Goal: Task Accomplishment & Management: Complete application form

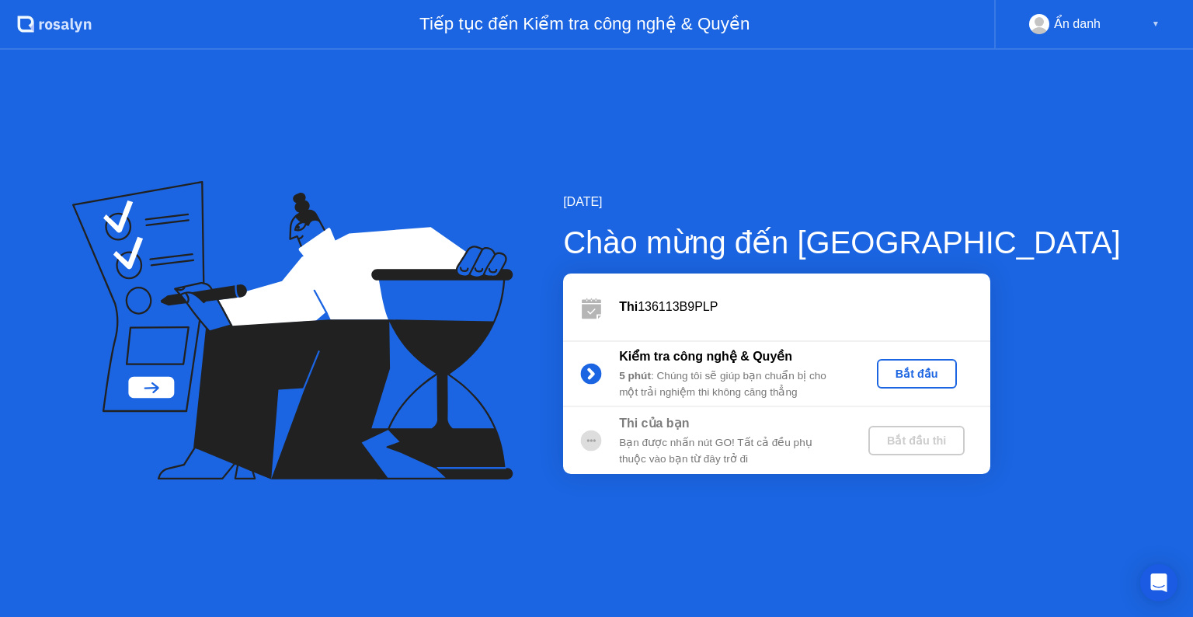
click at [951, 371] on div "Bắt đầu" at bounding box center [917, 373] width 68 height 12
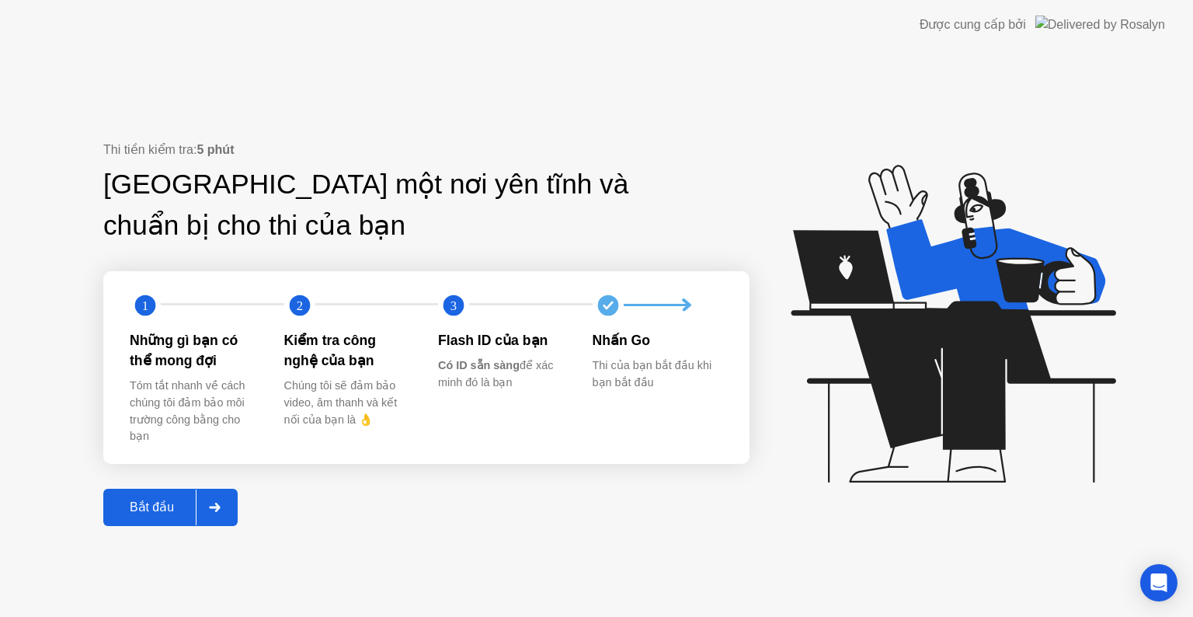
click at [159, 510] on div "Bắt đầu" at bounding box center [152, 506] width 88 height 15
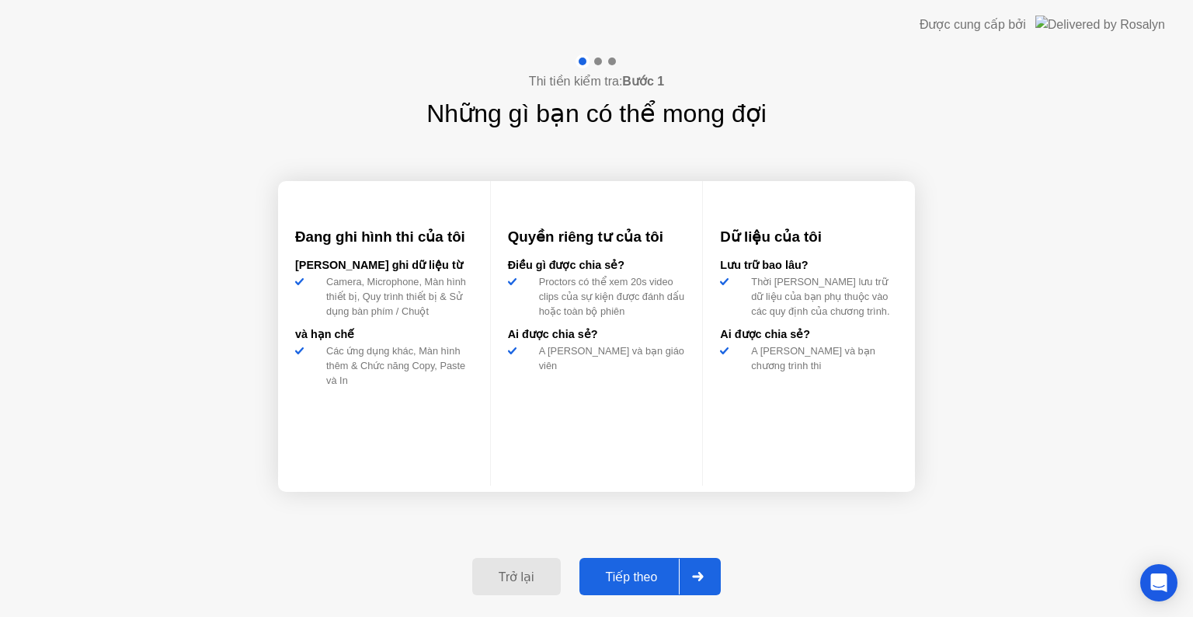
click at [628, 576] on div "Tiếp theo" at bounding box center [632, 576] width 96 height 15
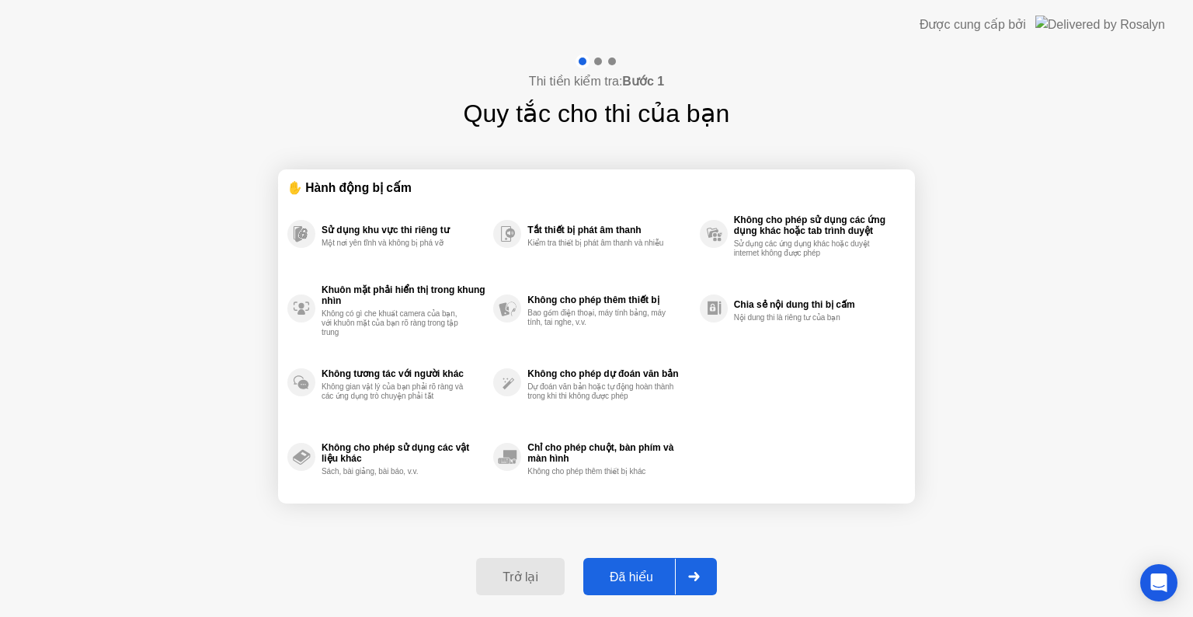
click at [663, 578] on div "Đã hiểu" at bounding box center [631, 576] width 87 height 15
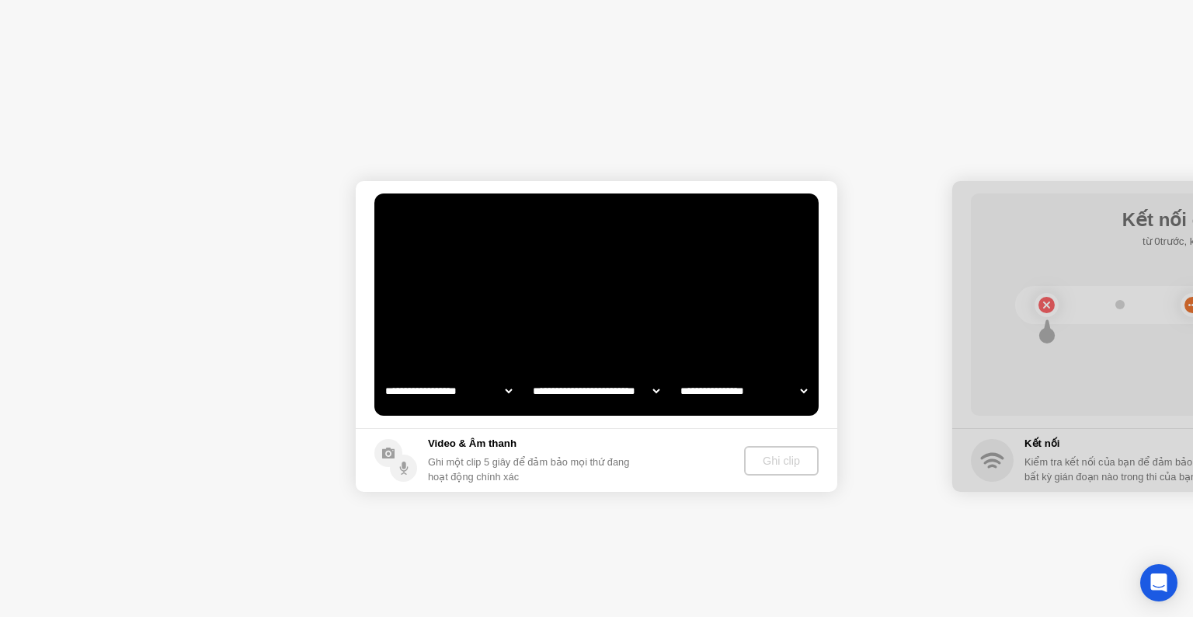
select select "**********"
select select "*******"
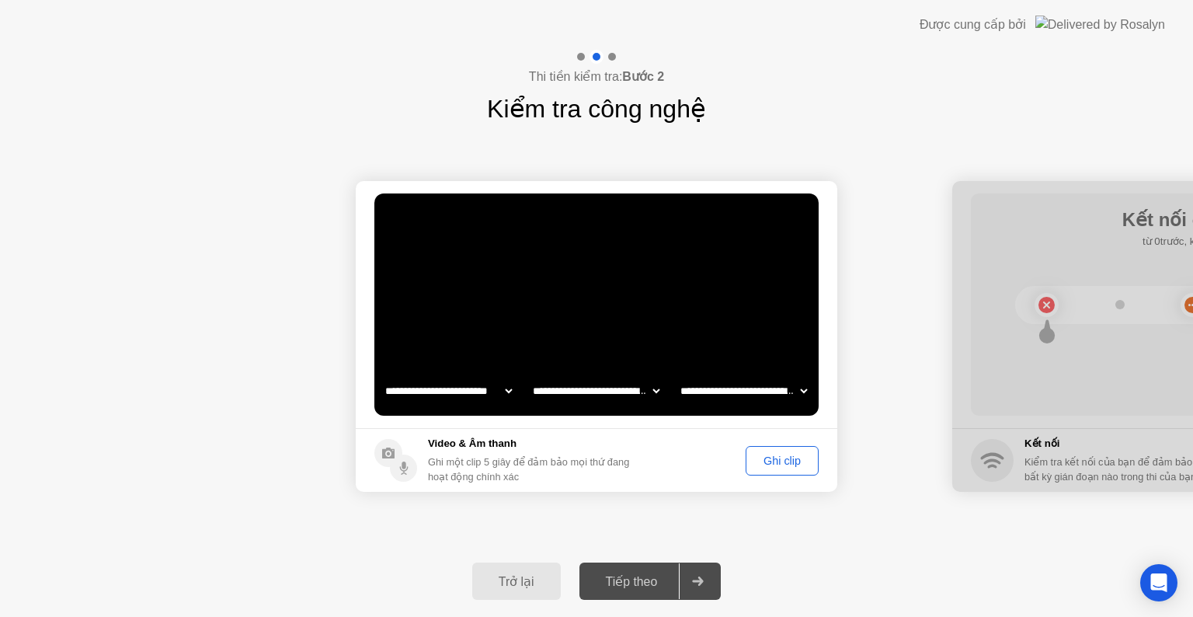
click at [631, 574] on div "Tiếp theo" at bounding box center [632, 581] width 96 height 15
click at [700, 586] on div at bounding box center [697, 581] width 37 height 36
drag, startPoint x: 723, startPoint y: 468, endPoint x: 694, endPoint y: 471, distance: 29.6
click at [694, 471] on footer "Video & Âm thanh Ghi một clip 5 giây để đảm bảo mọi thứ đang hoạt động chính xá…" at bounding box center [597, 460] width 482 height 64
click at [770, 465] on div "Ghi clip" at bounding box center [782, 460] width 62 height 12
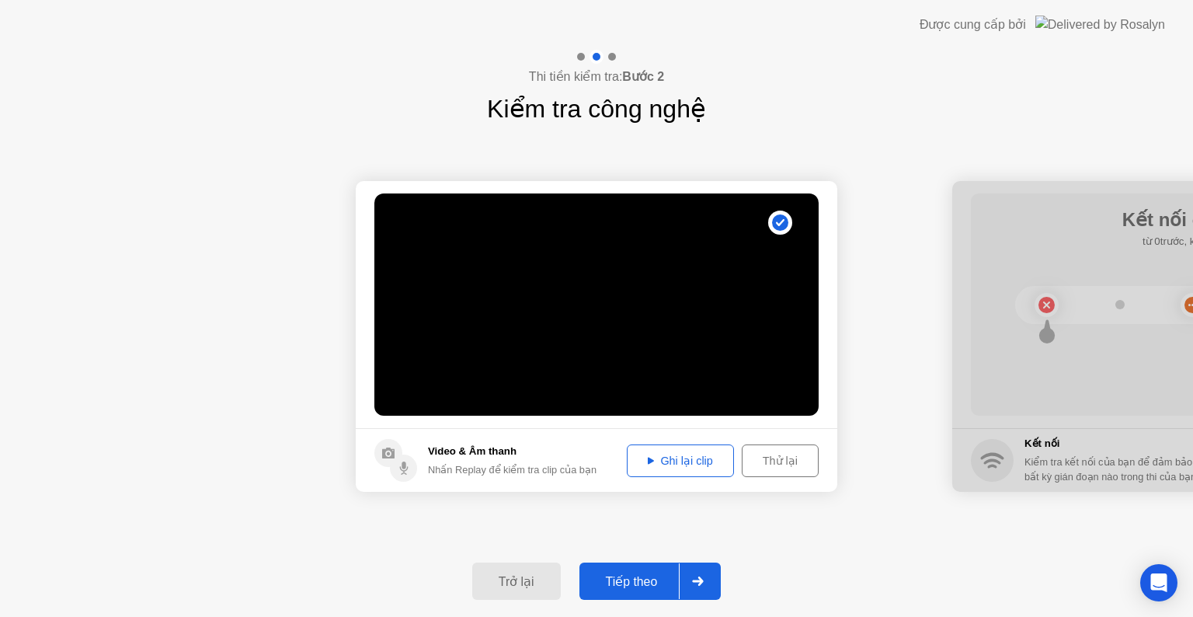
click at [665, 323] on video at bounding box center [596, 304] width 444 height 222
click at [672, 587] on div "Tiếp theo" at bounding box center [632, 581] width 96 height 15
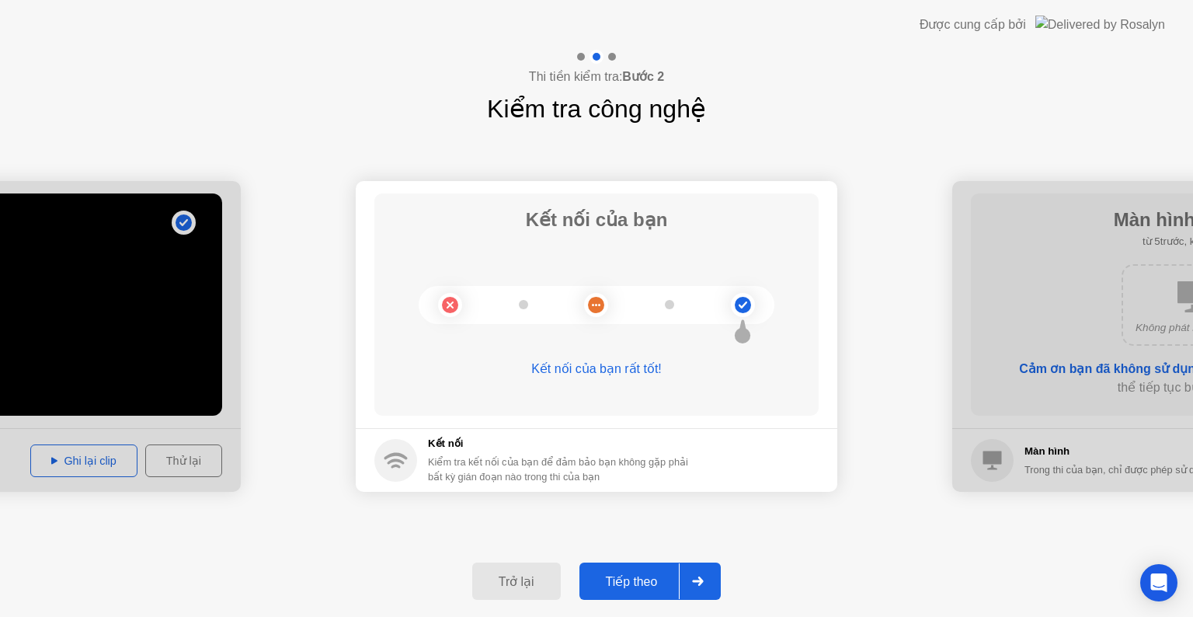
click at [656, 583] on div "Tiếp theo" at bounding box center [632, 581] width 96 height 15
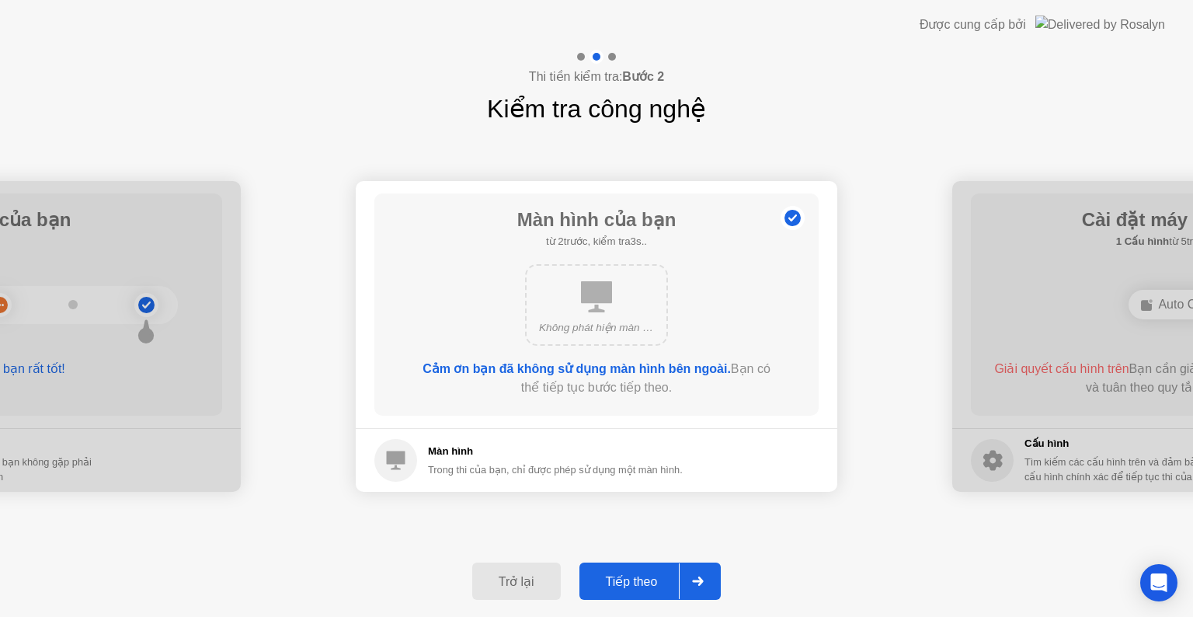
click at [646, 576] on div "Tiếp theo" at bounding box center [632, 581] width 96 height 15
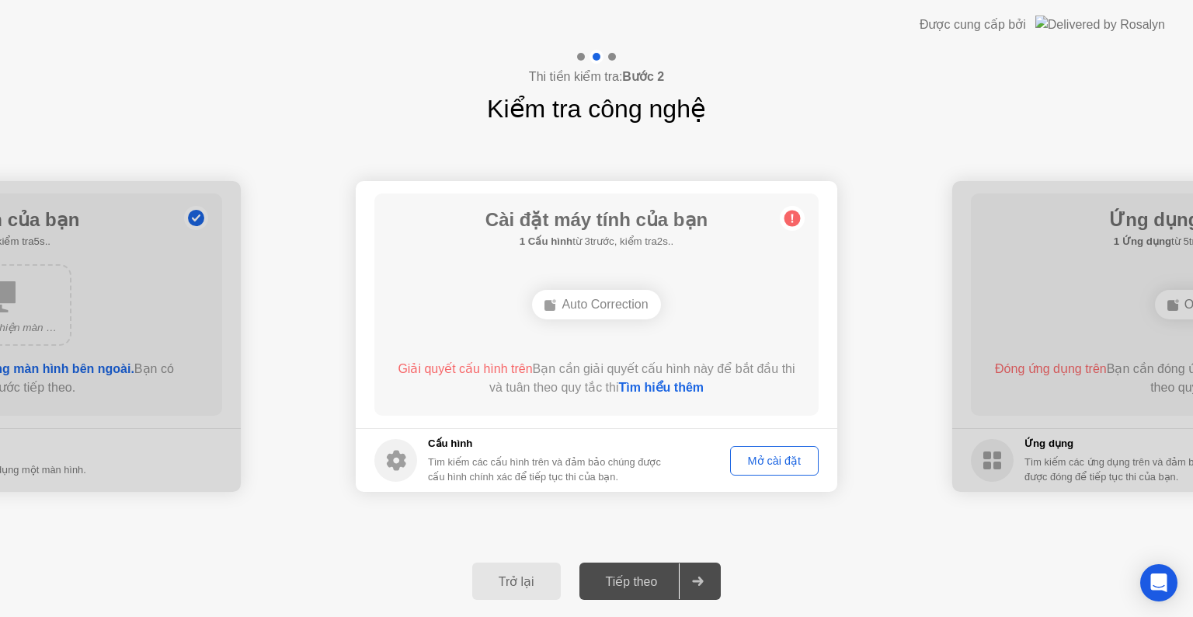
click at [611, 301] on div "Auto Correction" at bounding box center [596, 305] width 128 height 30
click at [757, 454] on div "Mở cài đặt" at bounding box center [775, 460] width 78 height 12
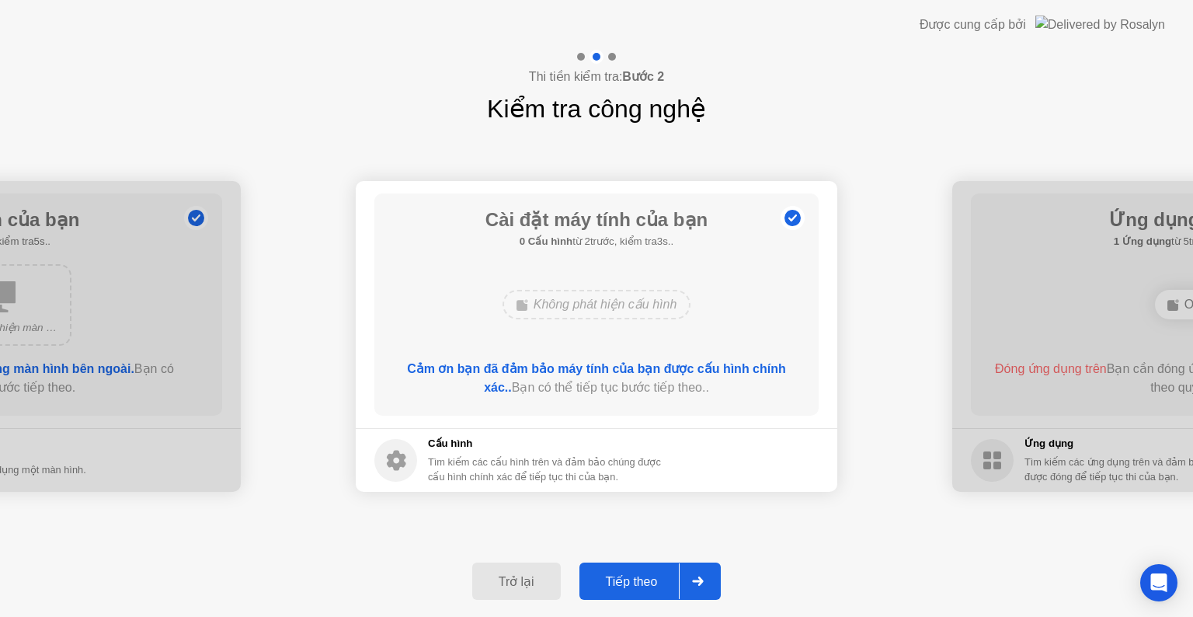
click at [667, 579] on div "Tiếp theo" at bounding box center [632, 581] width 96 height 15
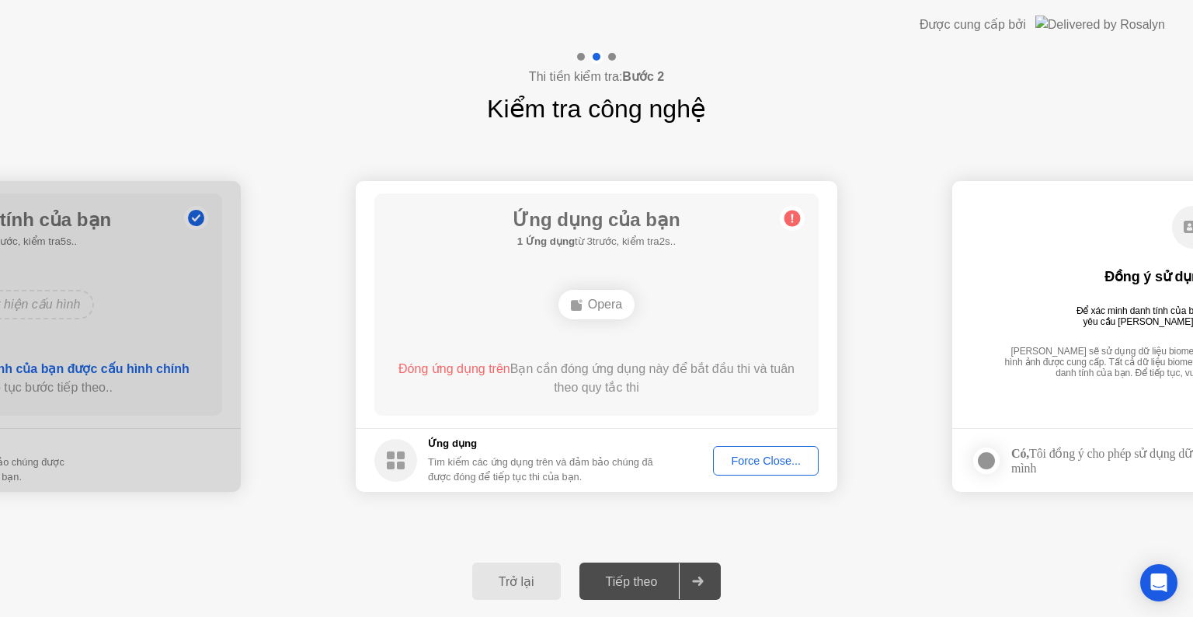
click at [743, 463] on div "Force Close..." at bounding box center [766, 460] width 95 height 12
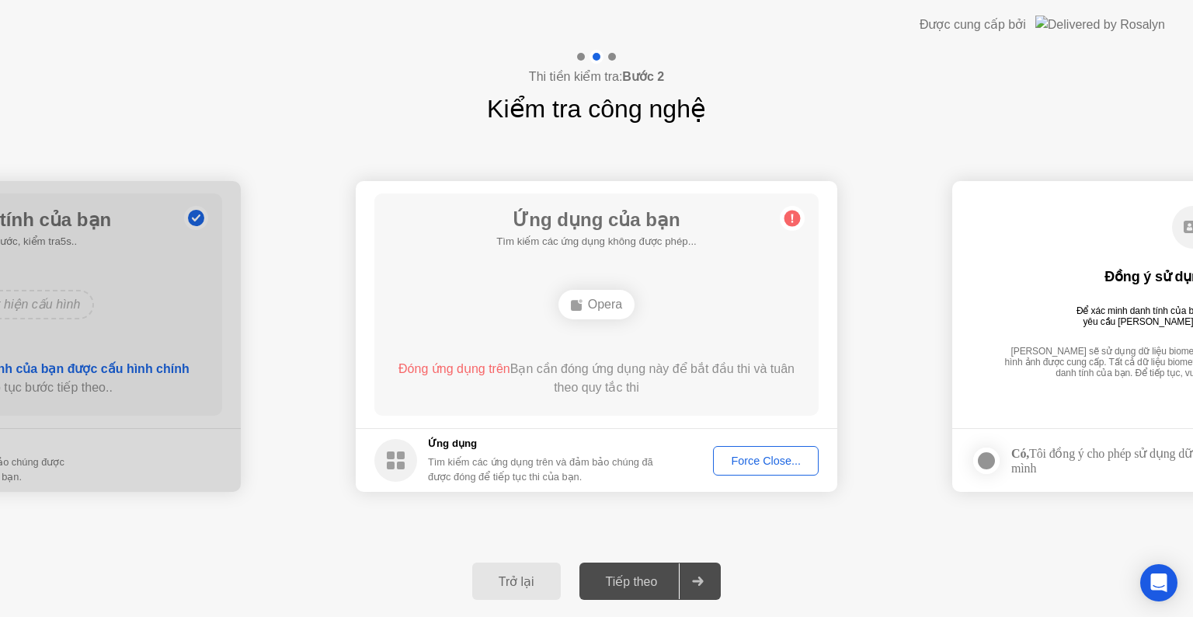
click at [771, 454] on div "Force Close..." at bounding box center [766, 460] width 95 height 12
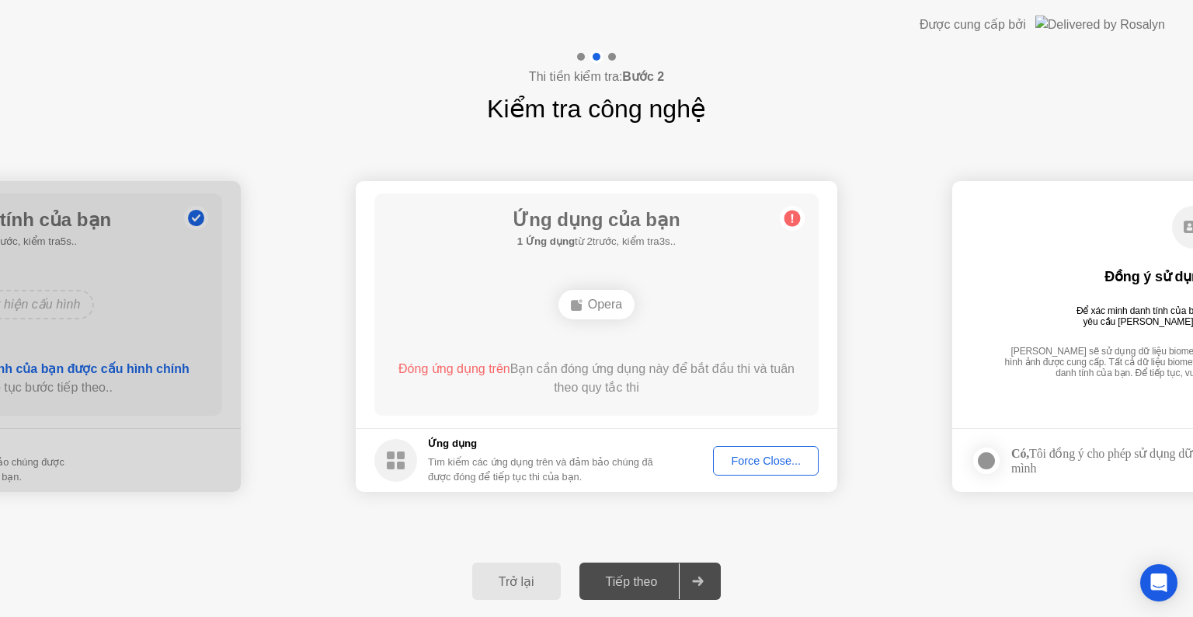
click at [741, 534] on div "**********" at bounding box center [596, 336] width 1193 height 418
click at [614, 304] on div "Opera" at bounding box center [597, 305] width 76 height 30
click at [765, 266] on div "Ứng dụng của bạn 1 Ứng dụng từ 4trước, kiểm tra1s.. Opera Đóng ứng dụng trên Bạ…" at bounding box center [596, 304] width 444 height 222
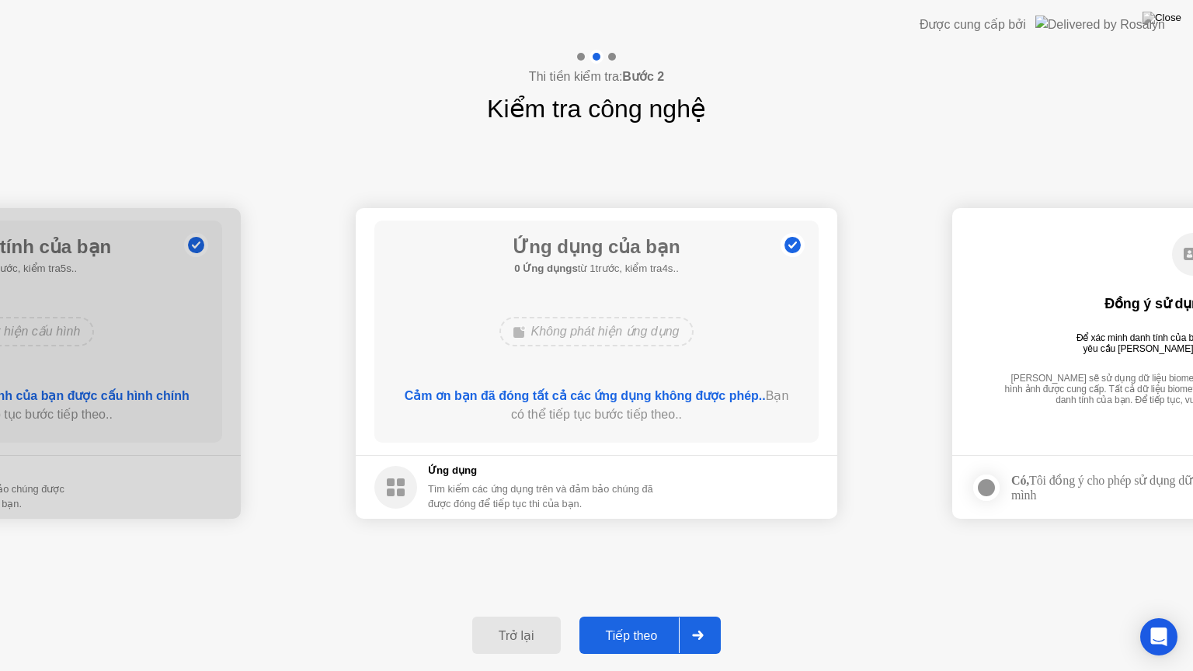
click at [656, 616] on div "Tiếp theo" at bounding box center [632, 635] width 96 height 15
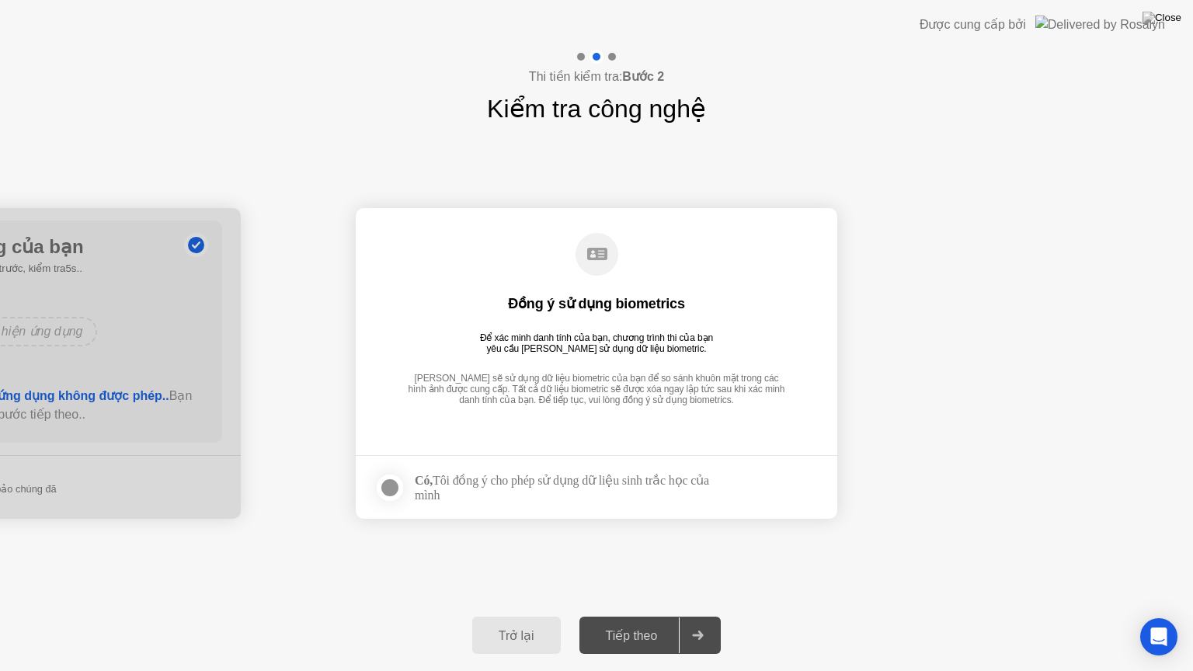
click at [385, 485] on div at bounding box center [390, 488] width 19 height 19
click at [651, 616] on div "Tiếp theo" at bounding box center [632, 635] width 96 height 15
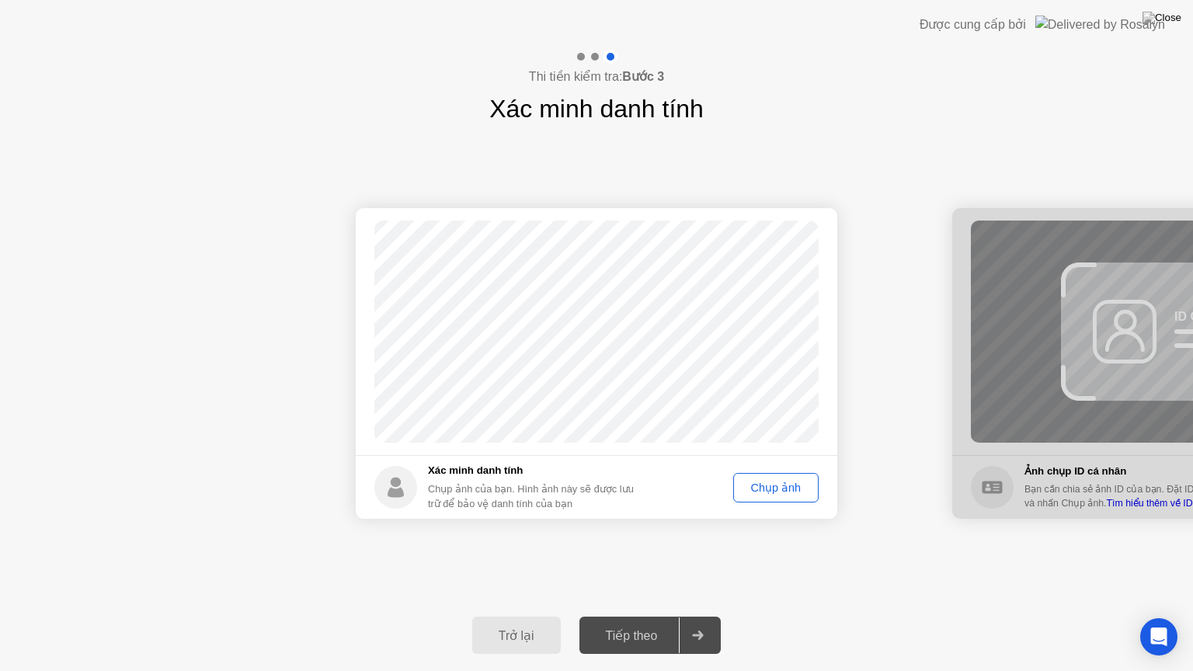
click at [771, 484] on div "Chụp ảnh" at bounding box center [776, 488] width 75 height 12
click at [635, 616] on div "Tiếp theo" at bounding box center [632, 635] width 96 height 15
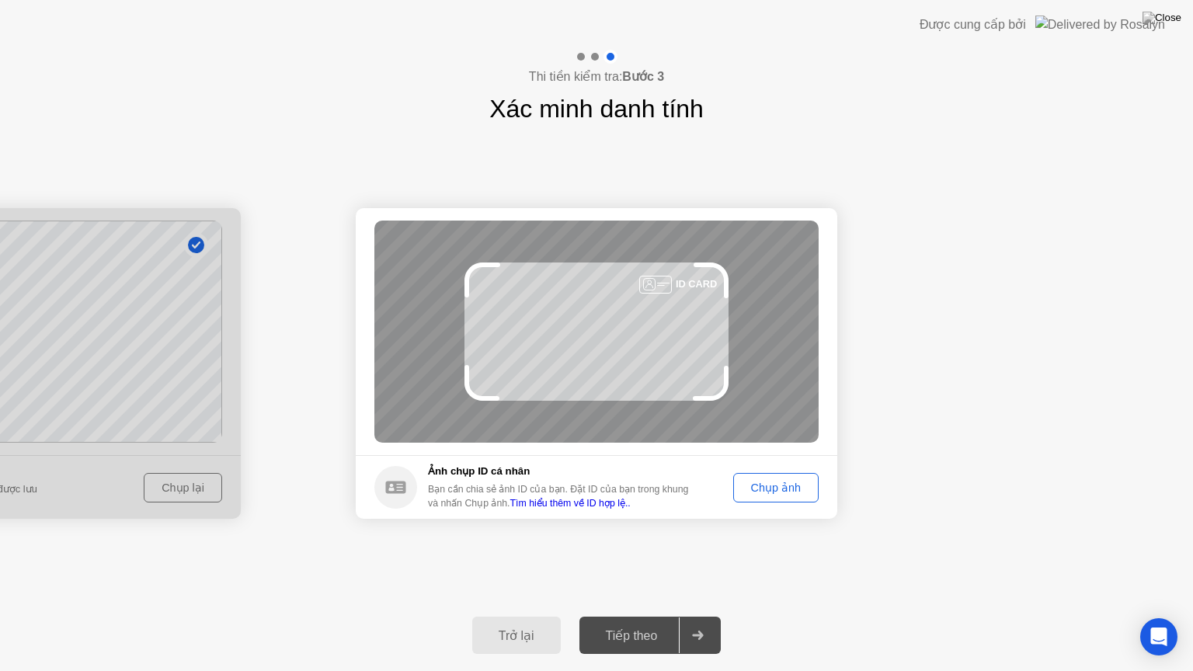
click at [792, 487] on div "Chụp ảnh" at bounding box center [776, 488] width 75 height 12
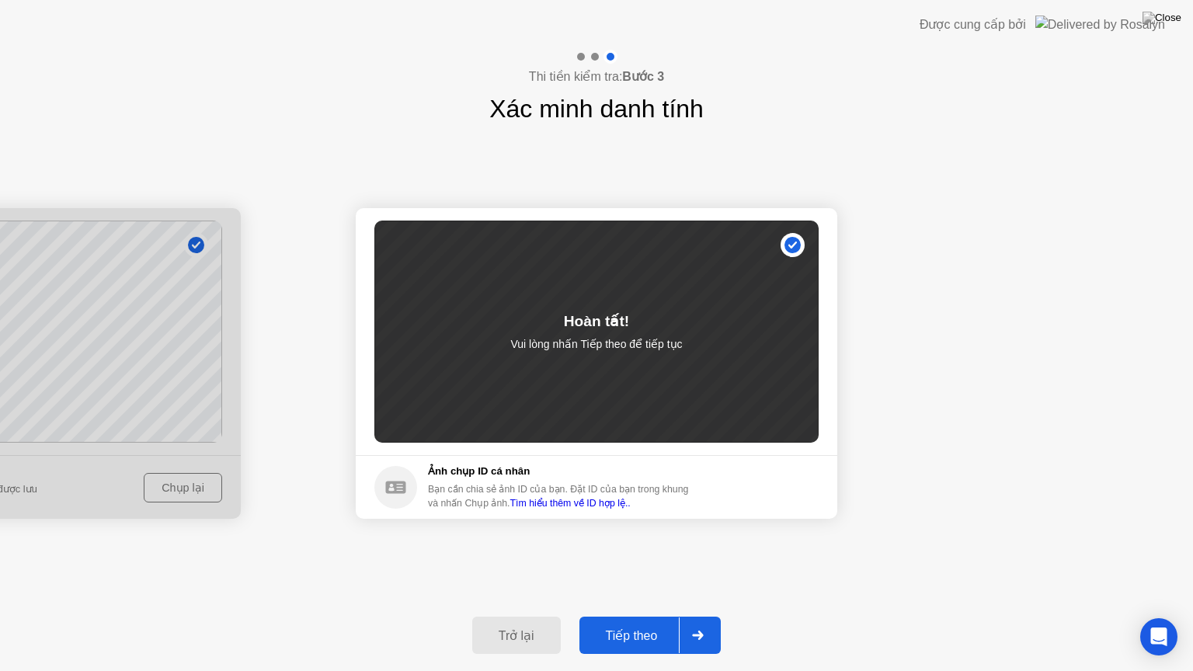
click at [637, 616] on div "Tiếp theo" at bounding box center [632, 635] width 96 height 15
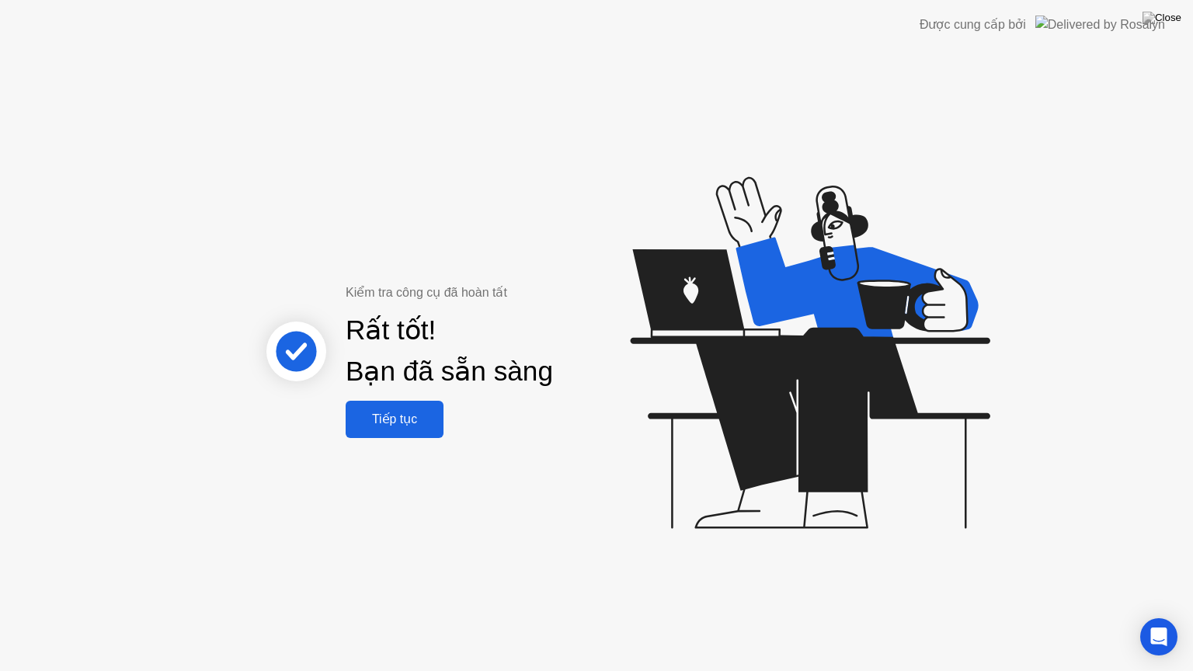
click at [392, 407] on button "Tiếp tục" at bounding box center [395, 419] width 98 height 37
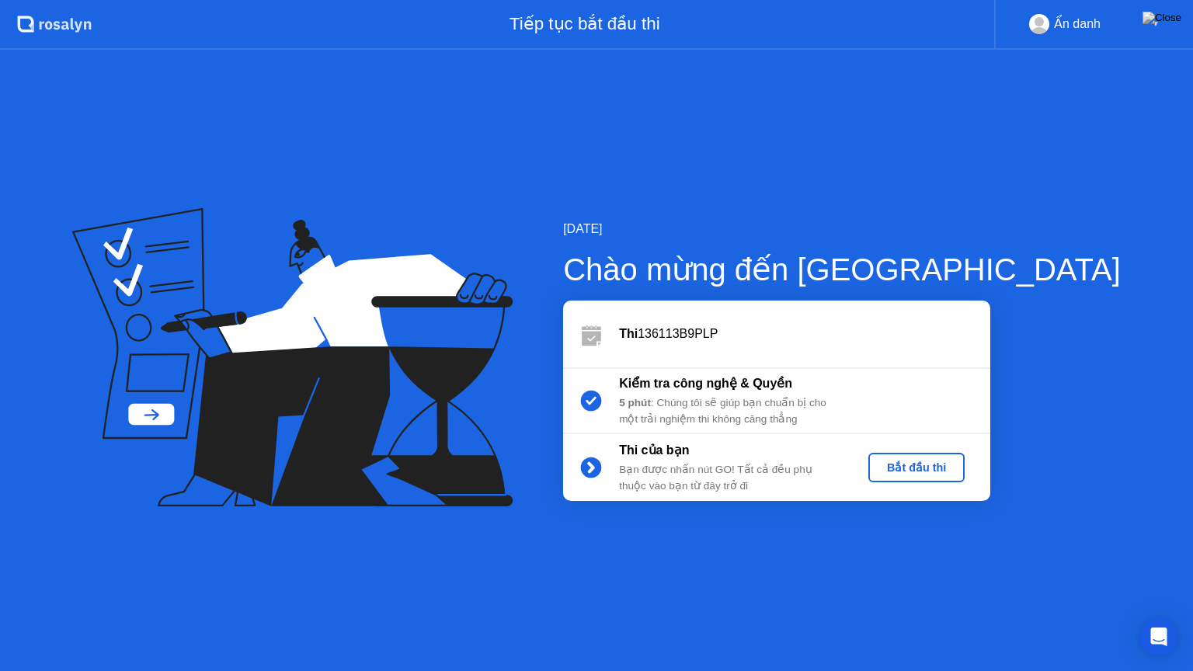
click at [959, 461] on div "Bắt đầu thi" at bounding box center [917, 467] width 84 height 12
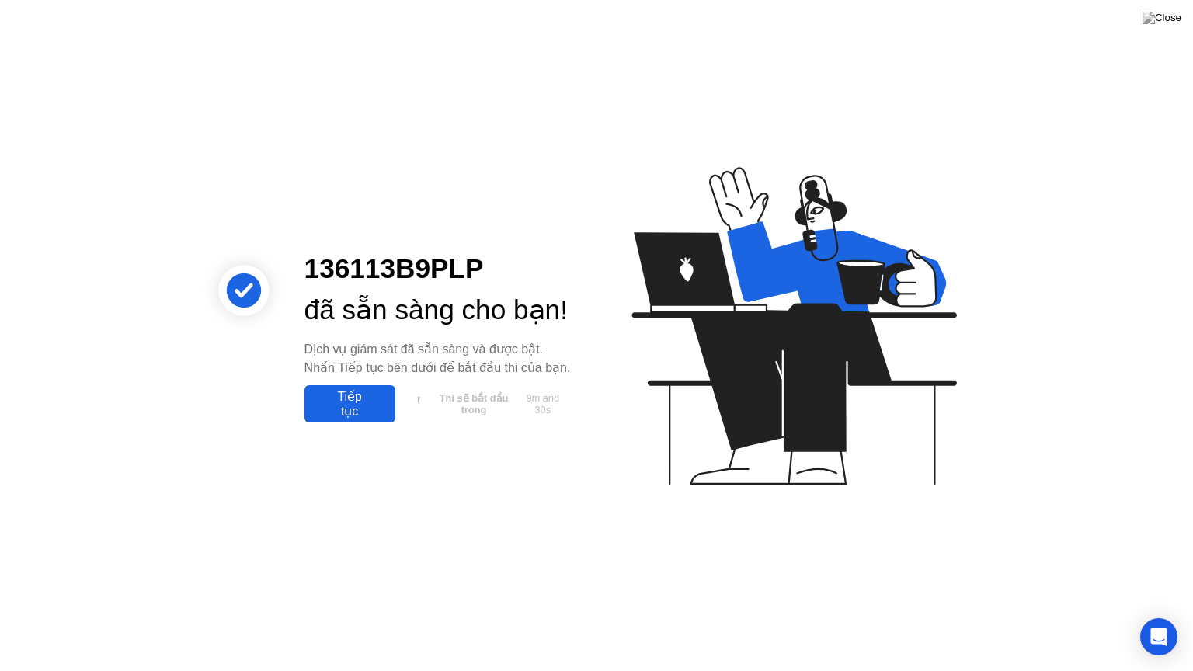
click at [333, 419] on div "Tiếp tục" at bounding box center [350, 404] width 82 height 30
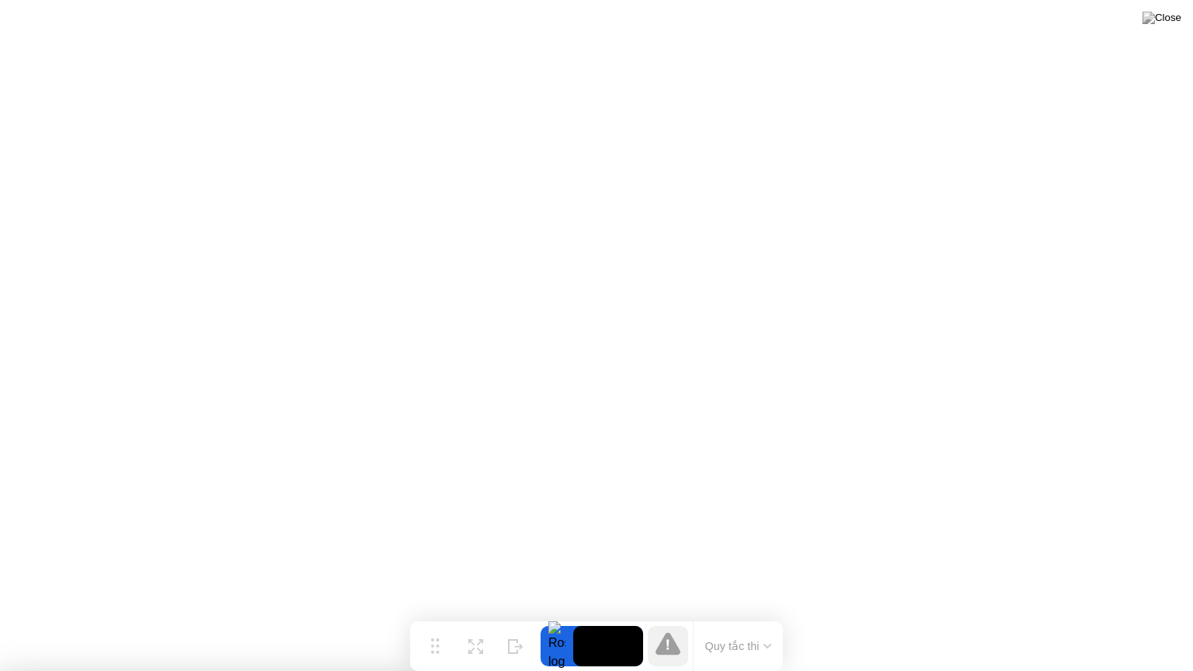
drag, startPoint x: 625, startPoint y: 479, endPoint x: 534, endPoint y: 577, distance: 133.0
drag, startPoint x: 715, startPoint y: 584, endPoint x: 706, endPoint y: 571, distance: 15.7
